Goal: Task Accomplishment & Management: Manage account settings

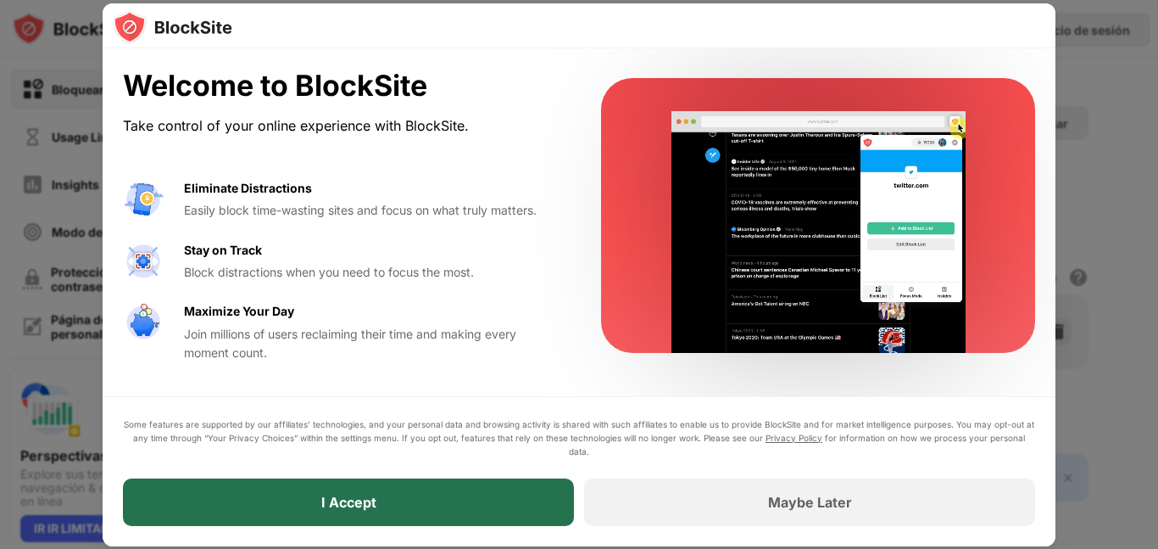
click at [461, 516] on div "I Accept" at bounding box center [348, 501] width 451 height 47
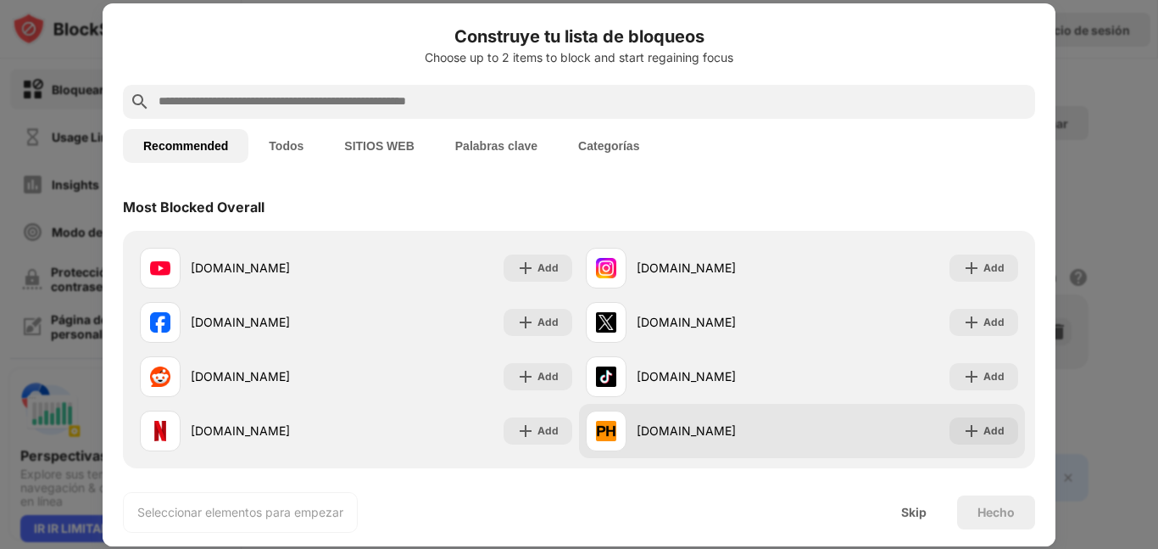
click at [684, 438] on div "[DOMAIN_NAME]" at bounding box center [719, 430] width 165 height 18
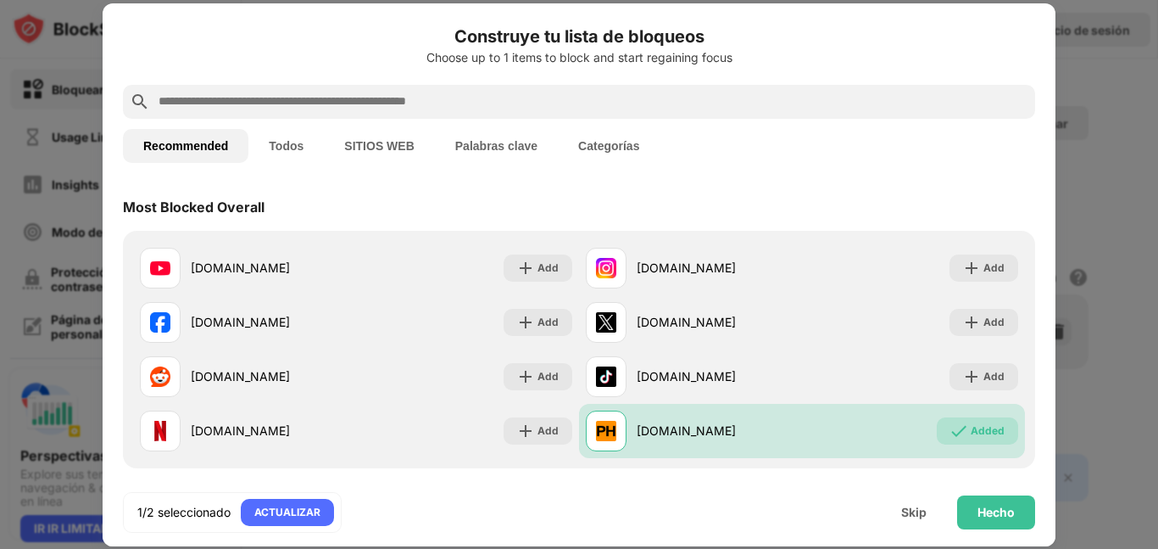
click at [400, 147] on button "SITIOS WEB" at bounding box center [379, 146] width 110 height 34
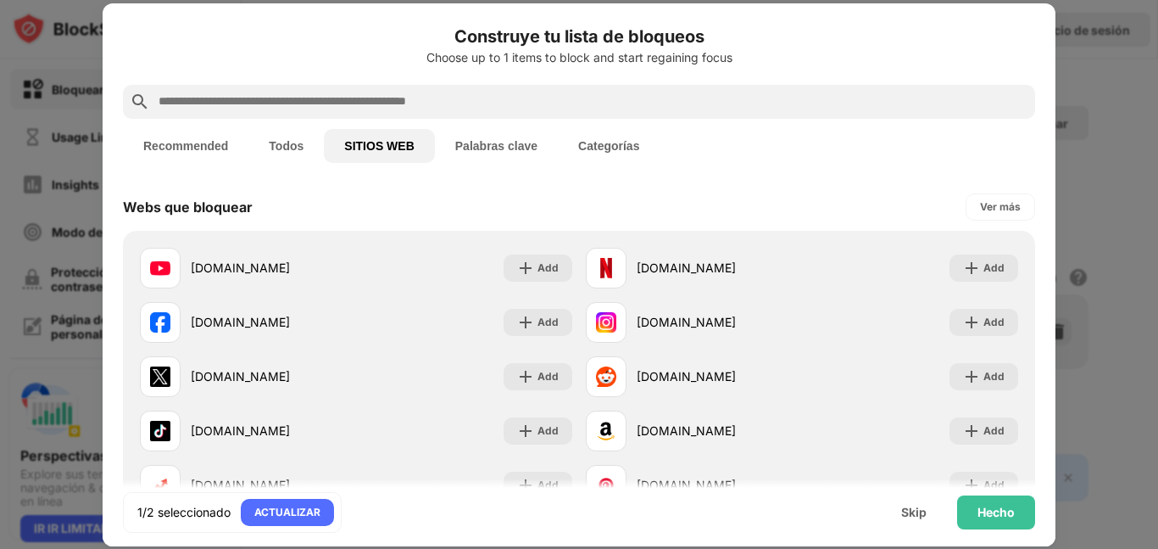
click at [472, 98] on input "text" at bounding box center [593, 102] width 872 height 20
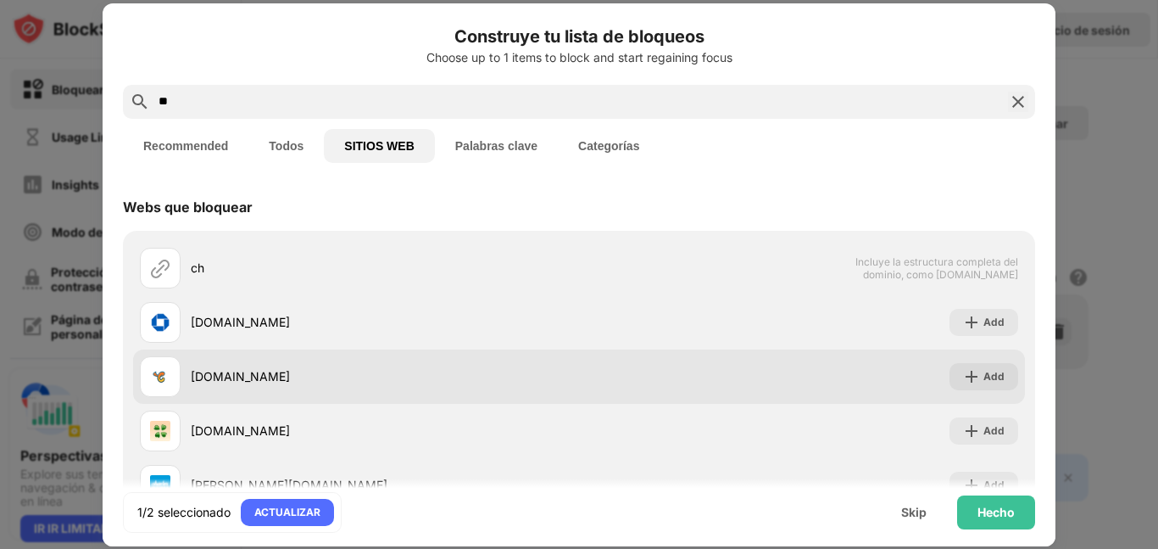
type input "**"
click at [282, 378] on div "[DOMAIN_NAME]" at bounding box center [385, 376] width 388 height 18
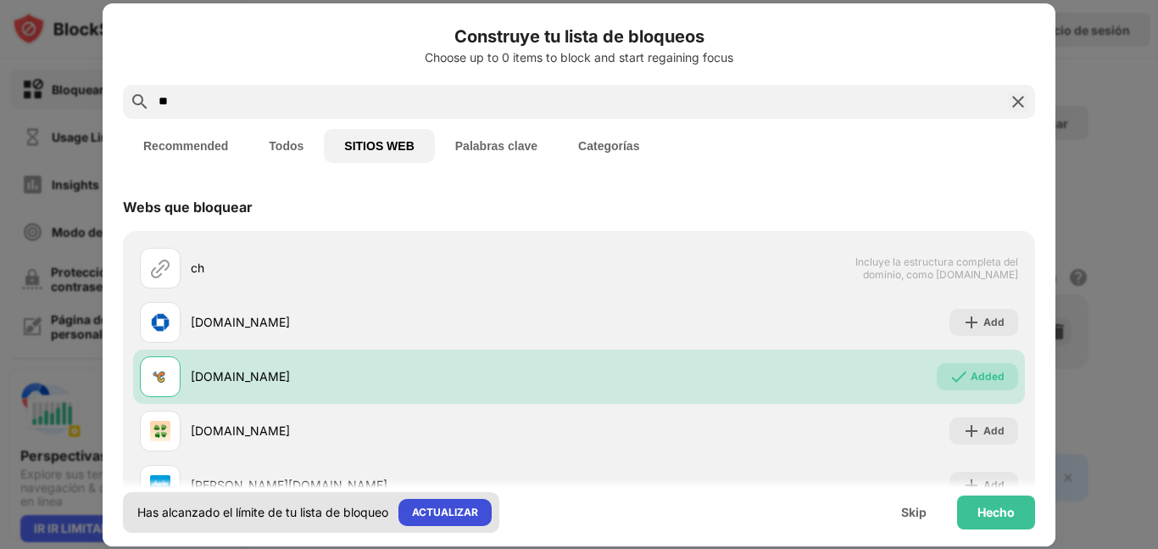
click at [466, 504] on div "ACTUALIZAR" at bounding box center [445, 512] width 66 height 17
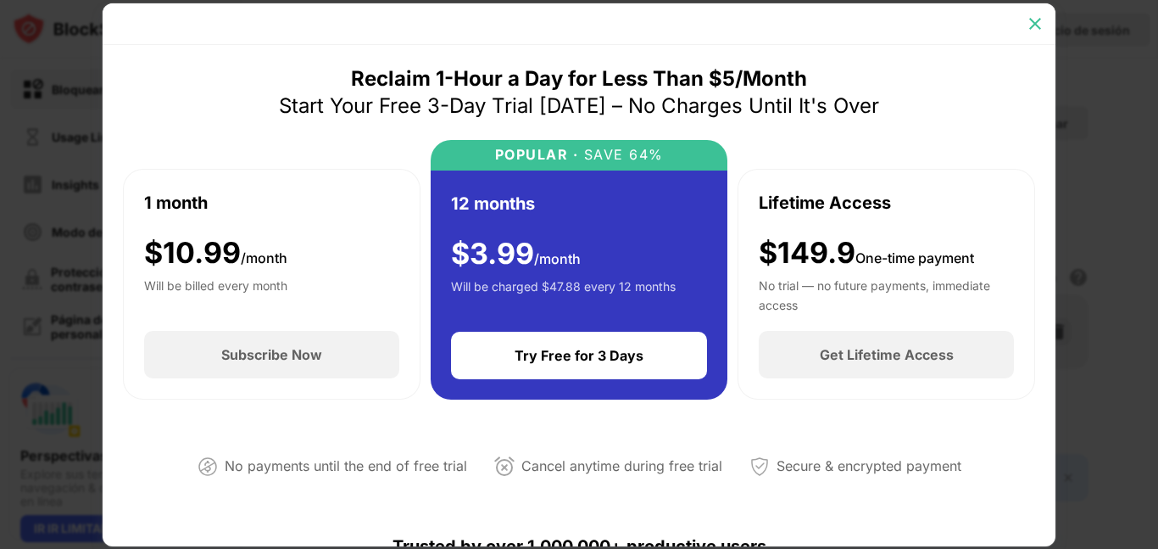
click at [1039, 28] on img at bounding box center [1035, 23] width 17 height 17
